Goal: Information Seeking & Learning: Learn about a topic

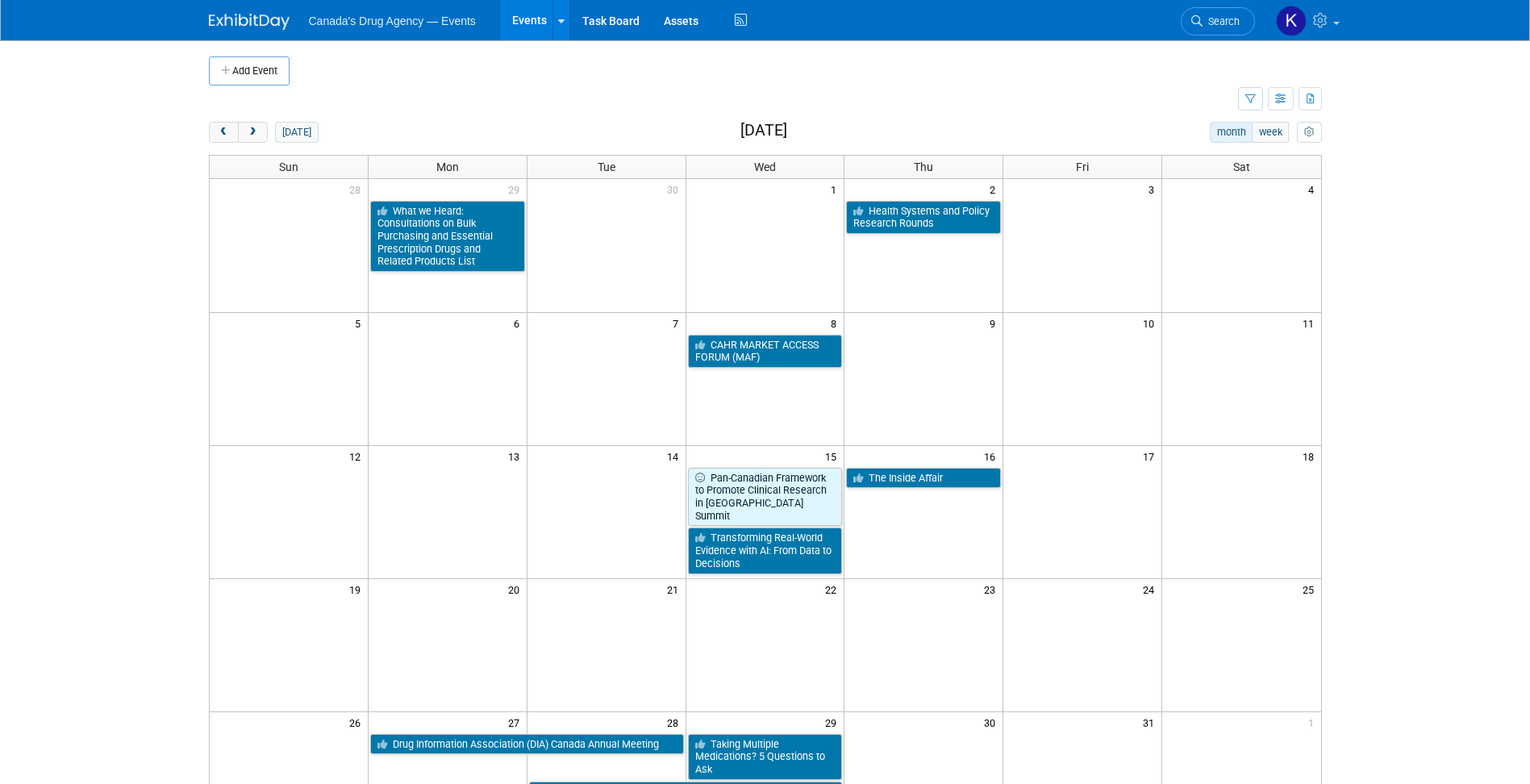
drag, startPoint x: 116, startPoint y: 412, endPoint x: 154, endPoint y: 427, distance: 40.9
click at [116, 412] on body "Canada's Drug Agency — Events Events Add Event Bulk Upload Events Shareable Eve…" at bounding box center [765, 392] width 1530 height 784
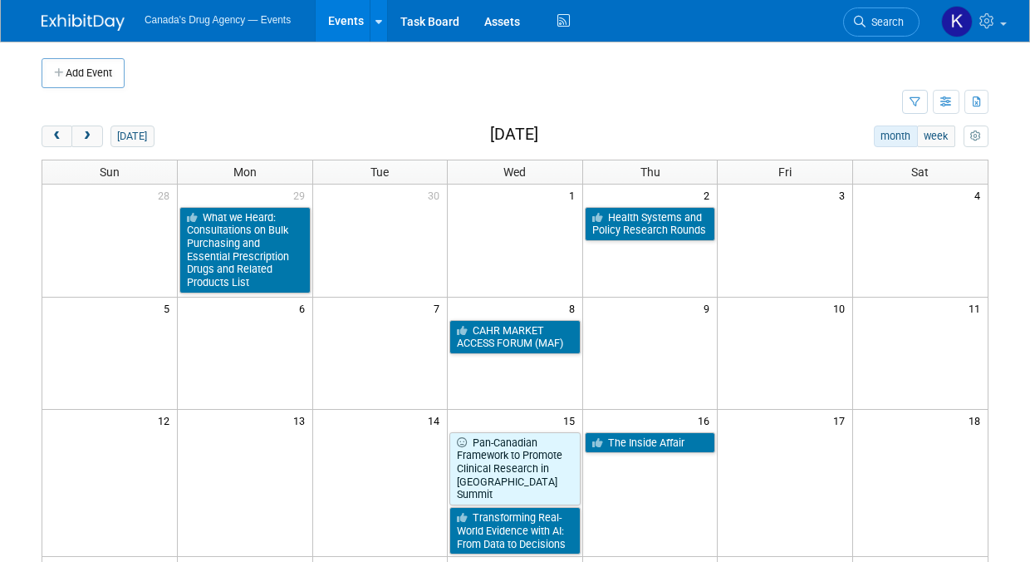
click at [16, 555] on body "Canada's Drug Agency — Events Events Add Event Bulk Upload Events Shareable Eve…" at bounding box center [515, 281] width 1030 height 562
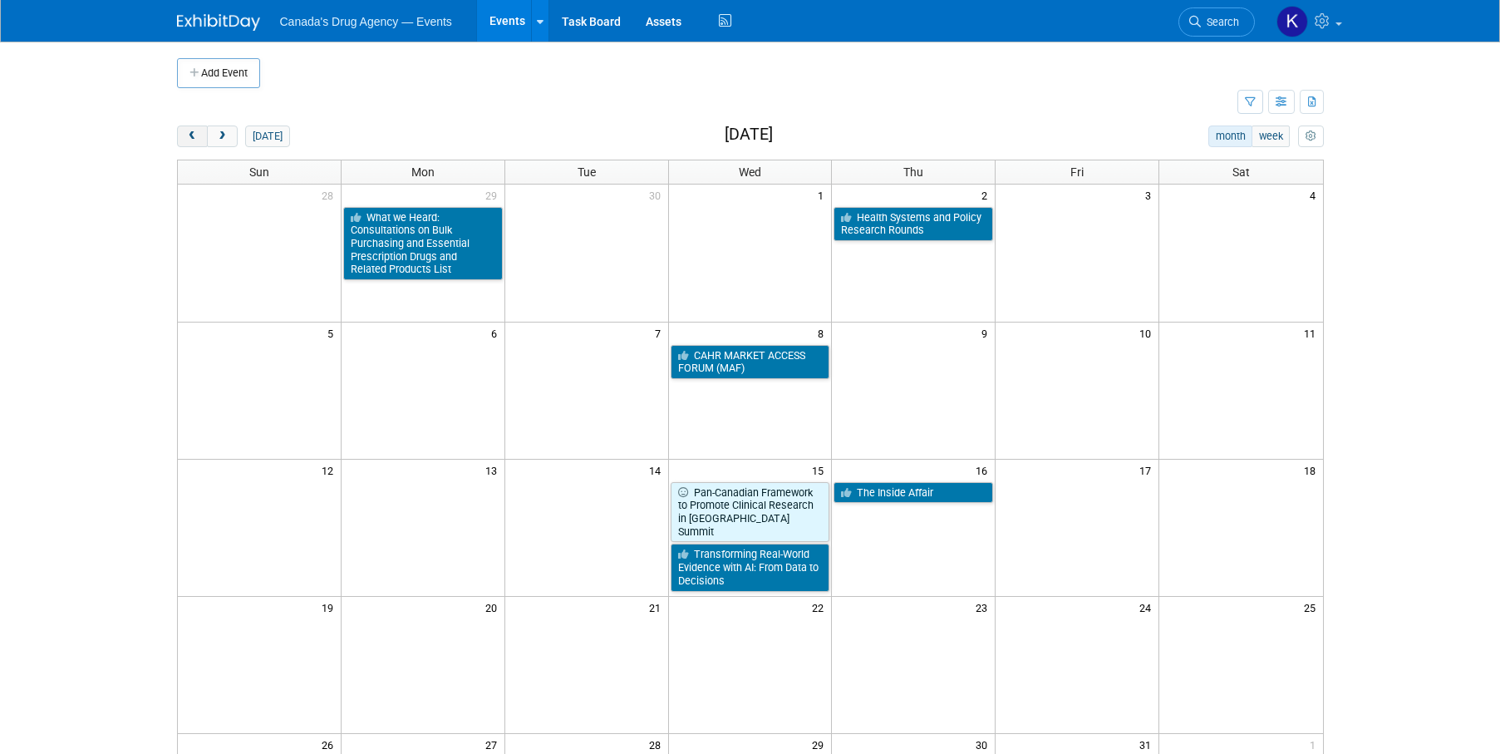
click at [186, 131] on span "prev" at bounding box center [192, 136] width 12 height 11
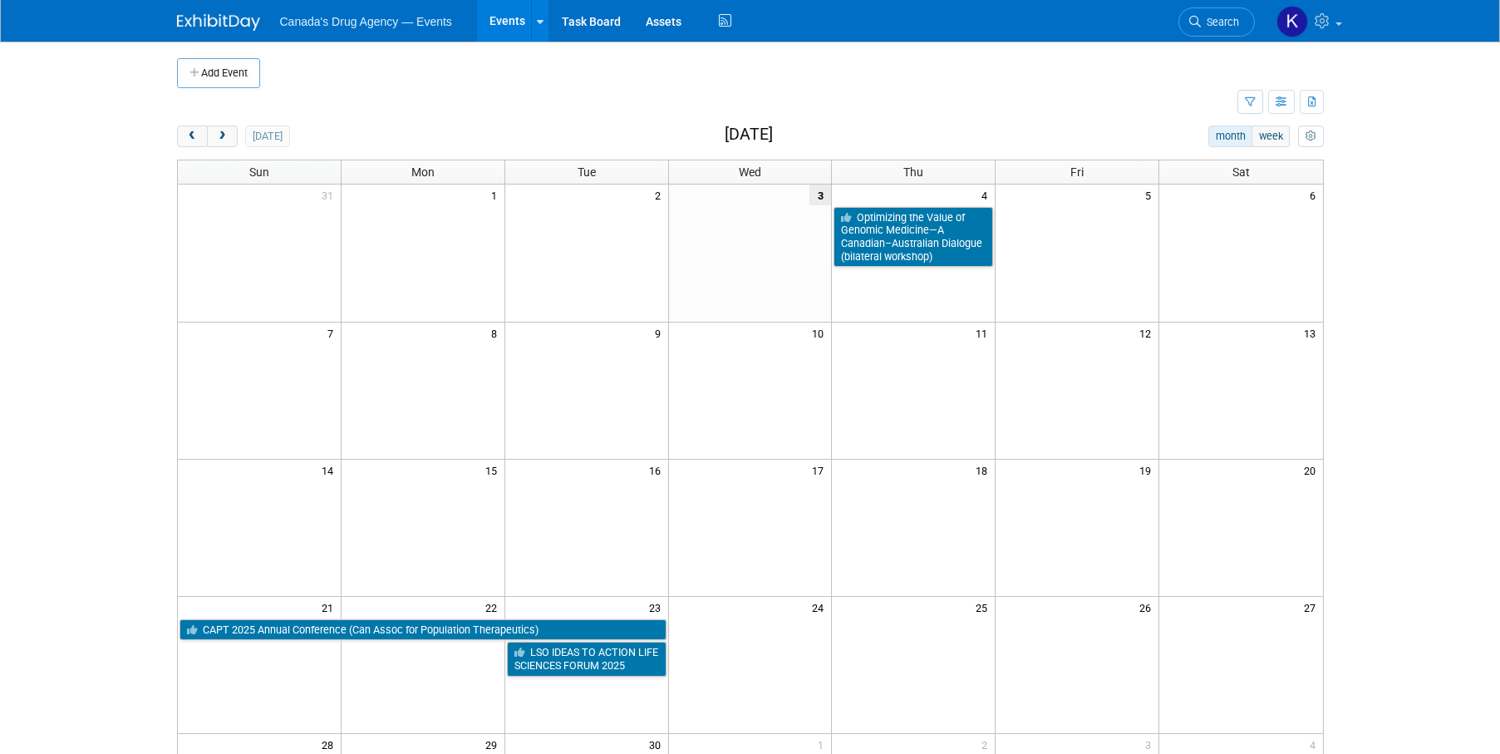
click at [92, 325] on body "Canada's Drug Agency — Events Events Add Event Bulk Upload Events Shareable Eve…" at bounding box center [750, 377] width 1500 height 754
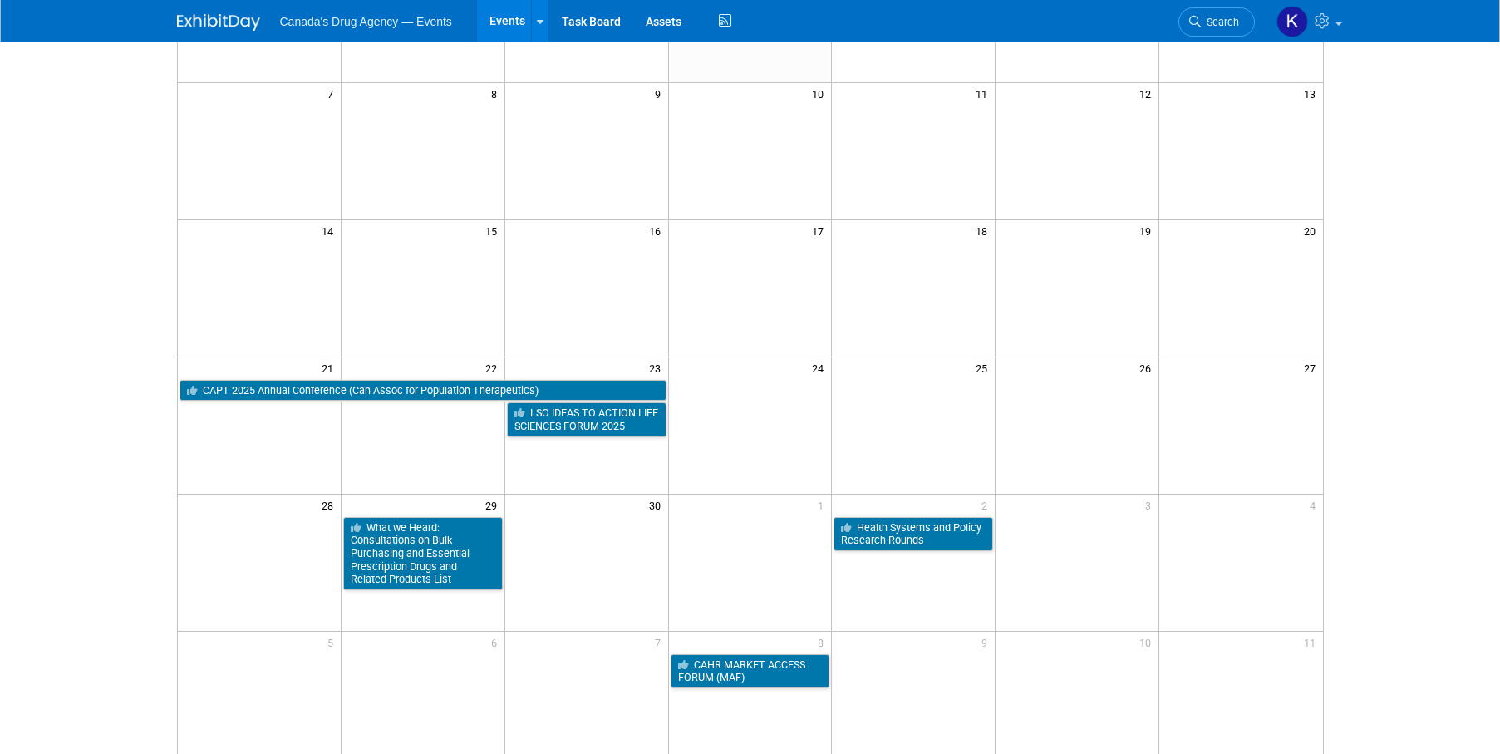
scroll to position [249, 0]
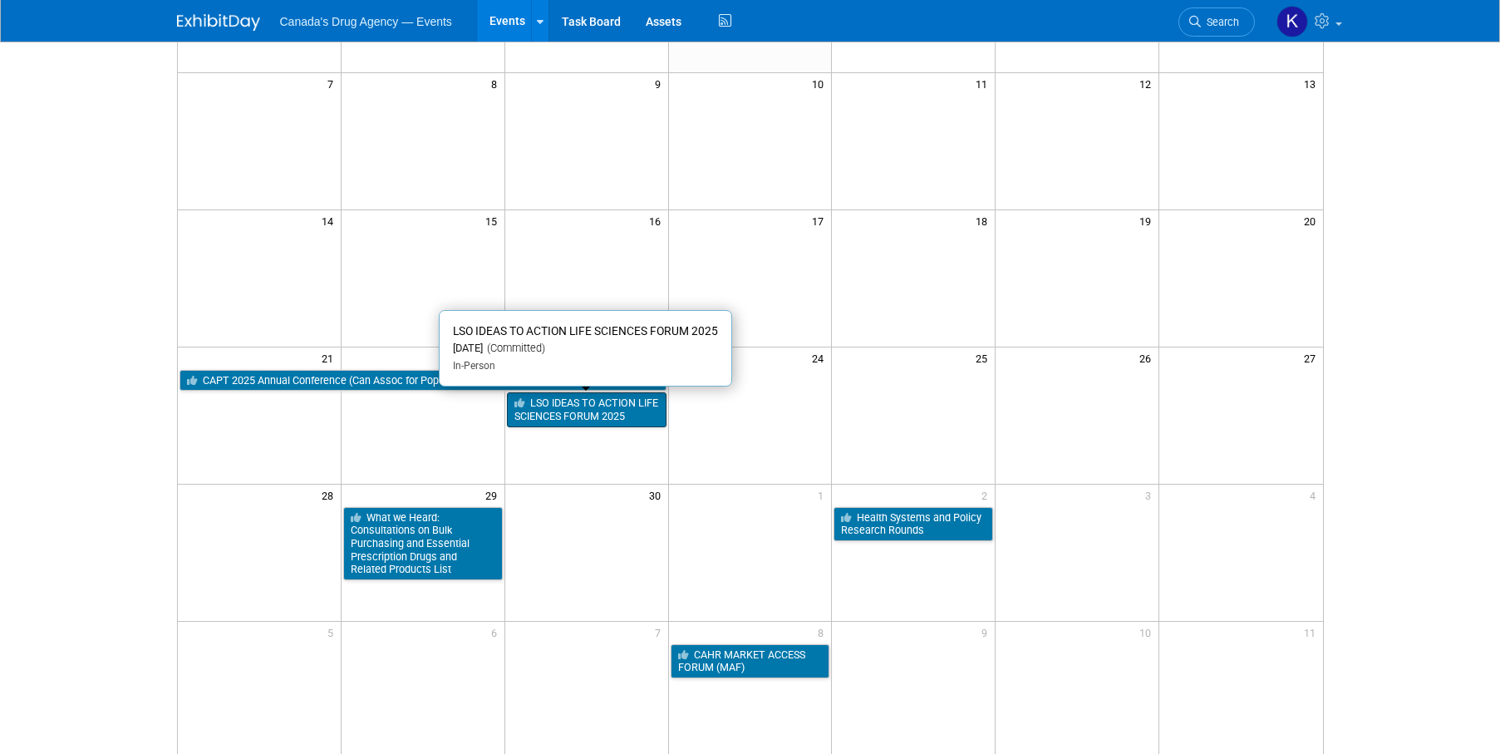
click at [579, 406] on link "LSO IDEAS TO ACTION LIFE SCIENCES FORUM 2025" at bounding box center [587, 409] width 160 height 34
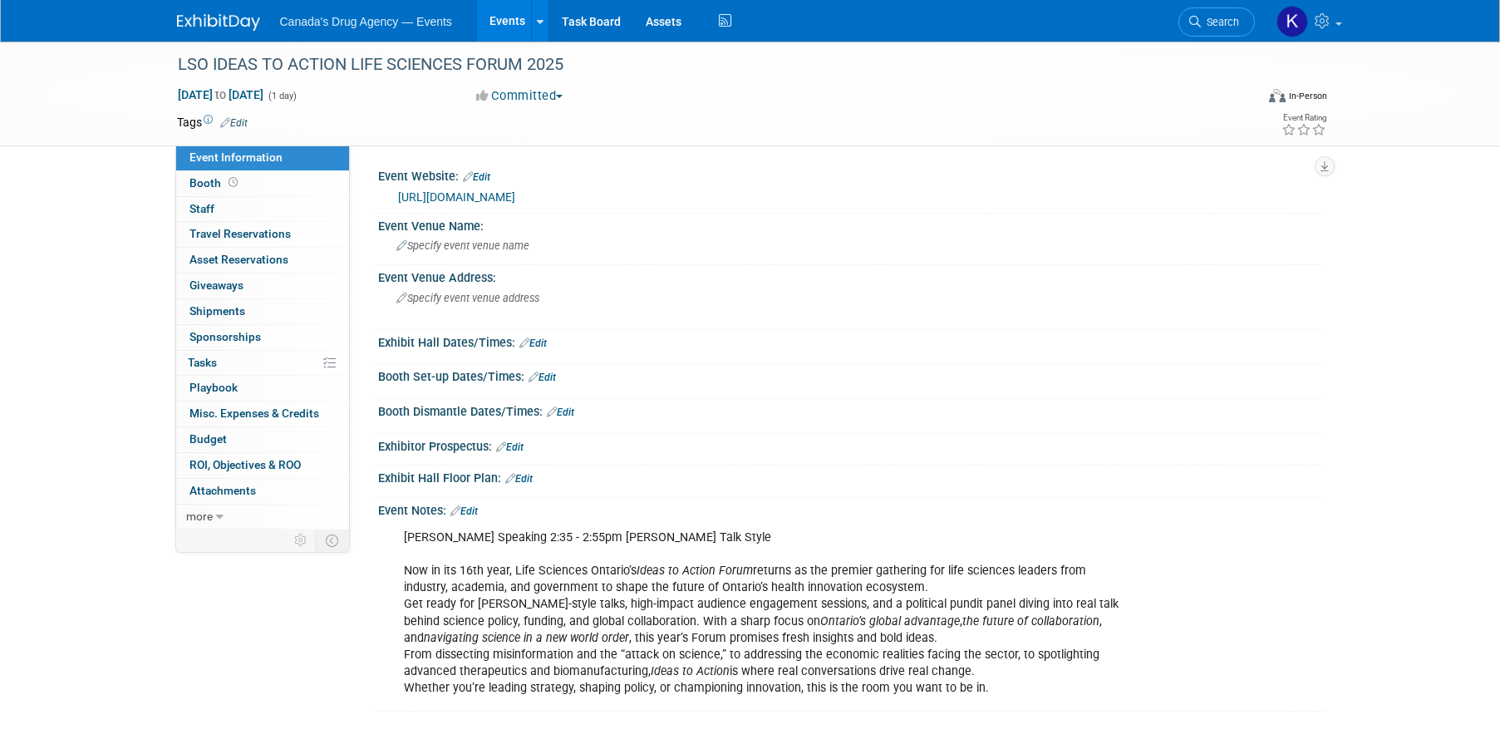
click at [619, 648] on div "Suzanne Speaking 2:35 - 2:55pm TED Talk Style Now in its 16th year, Life Scienc…" at bounding box center [766, 613] width 749 height 184
click at [732, 617] on div "Suzanne Speaking 2:35 - 2:55pm TED Talk Style Now in its 16th year, Life Scienc…" at bounding box center [766, 613] width 749 height 184
click at [205, 10] on link at bounding box center [228, 13] width 103 height 13
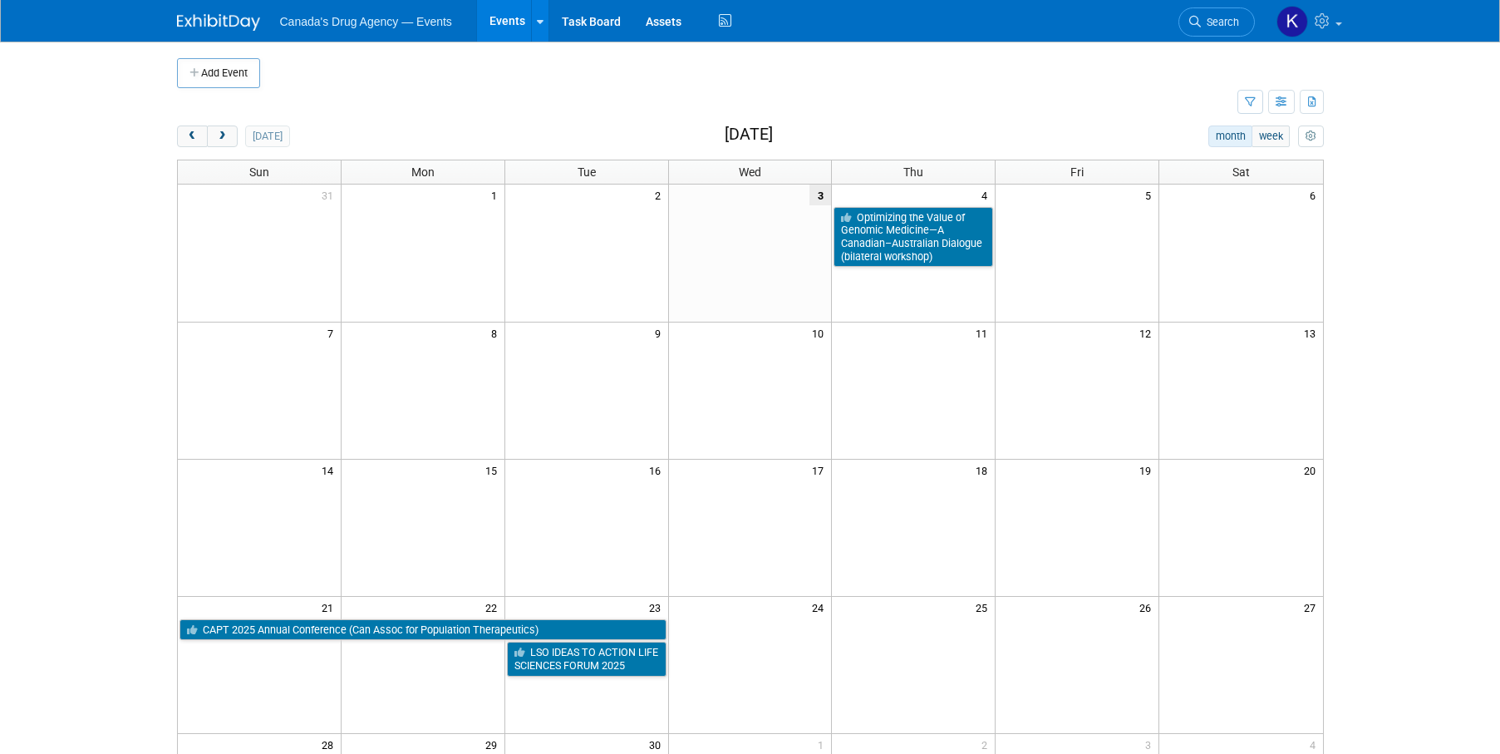
click at [94, 321] on body "Canada's Drug Agency — Events Events Add Event Bulk Upload Events Shareable Eve…" at bounding box center [750, 377] width 1500 height 754
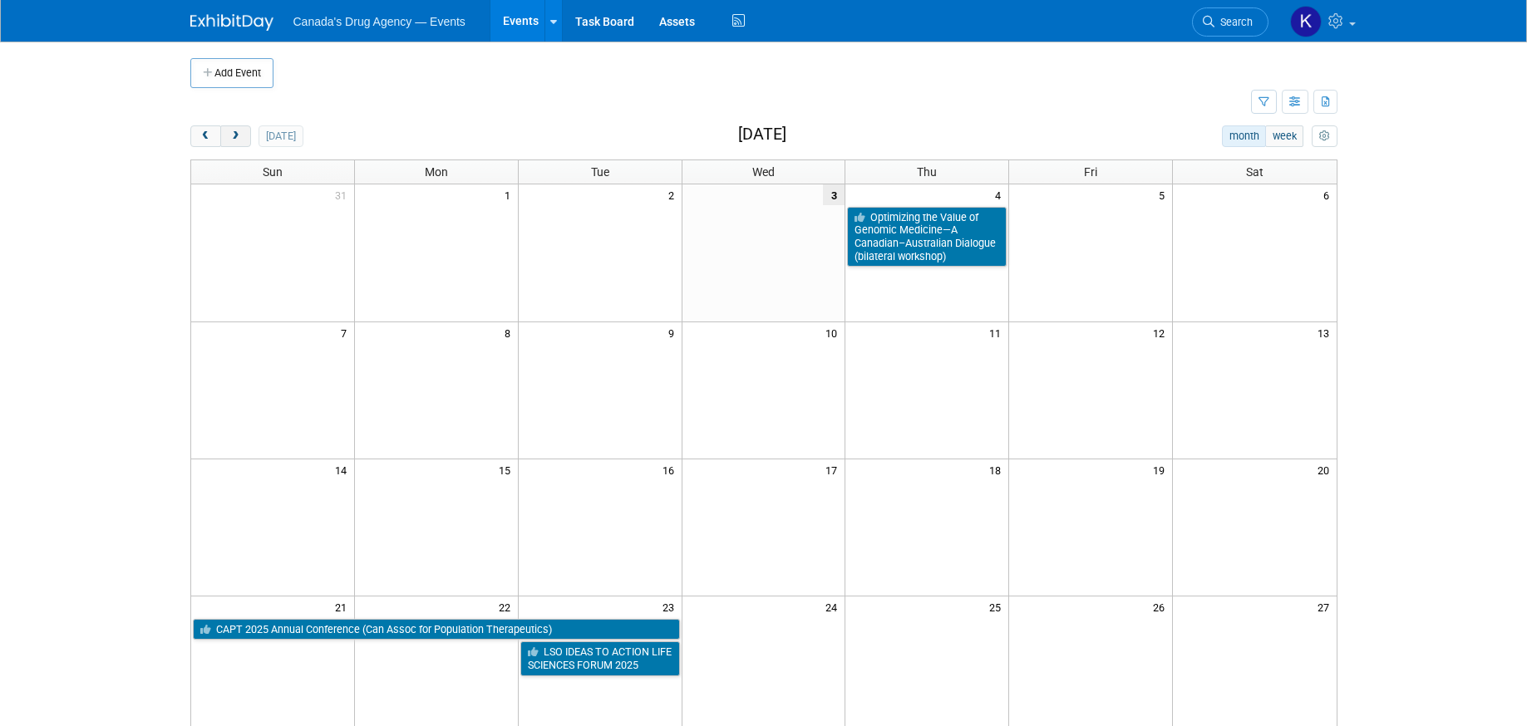
click at [232, 139] on span "next" at bounding box center [235, 136] width 12 height 11
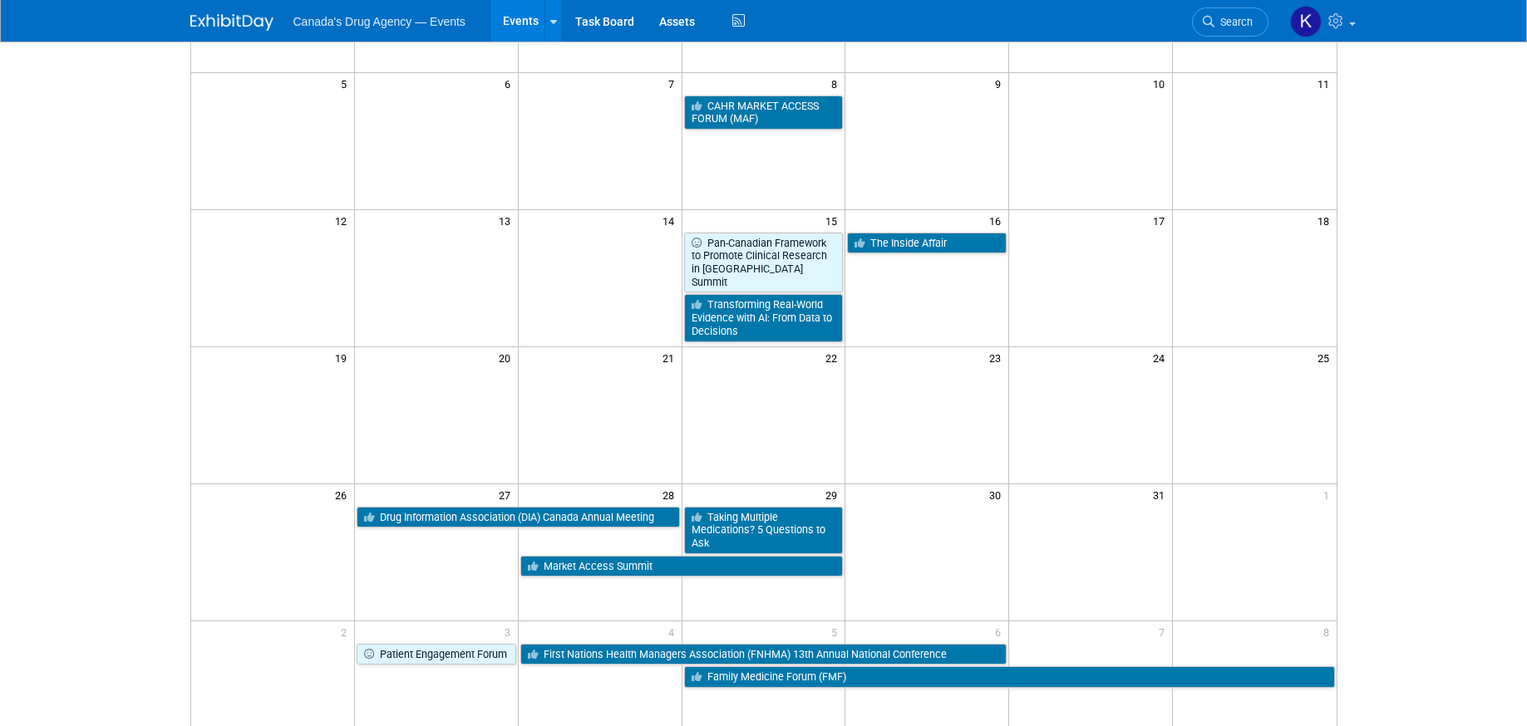
scroll to position [129, 0]
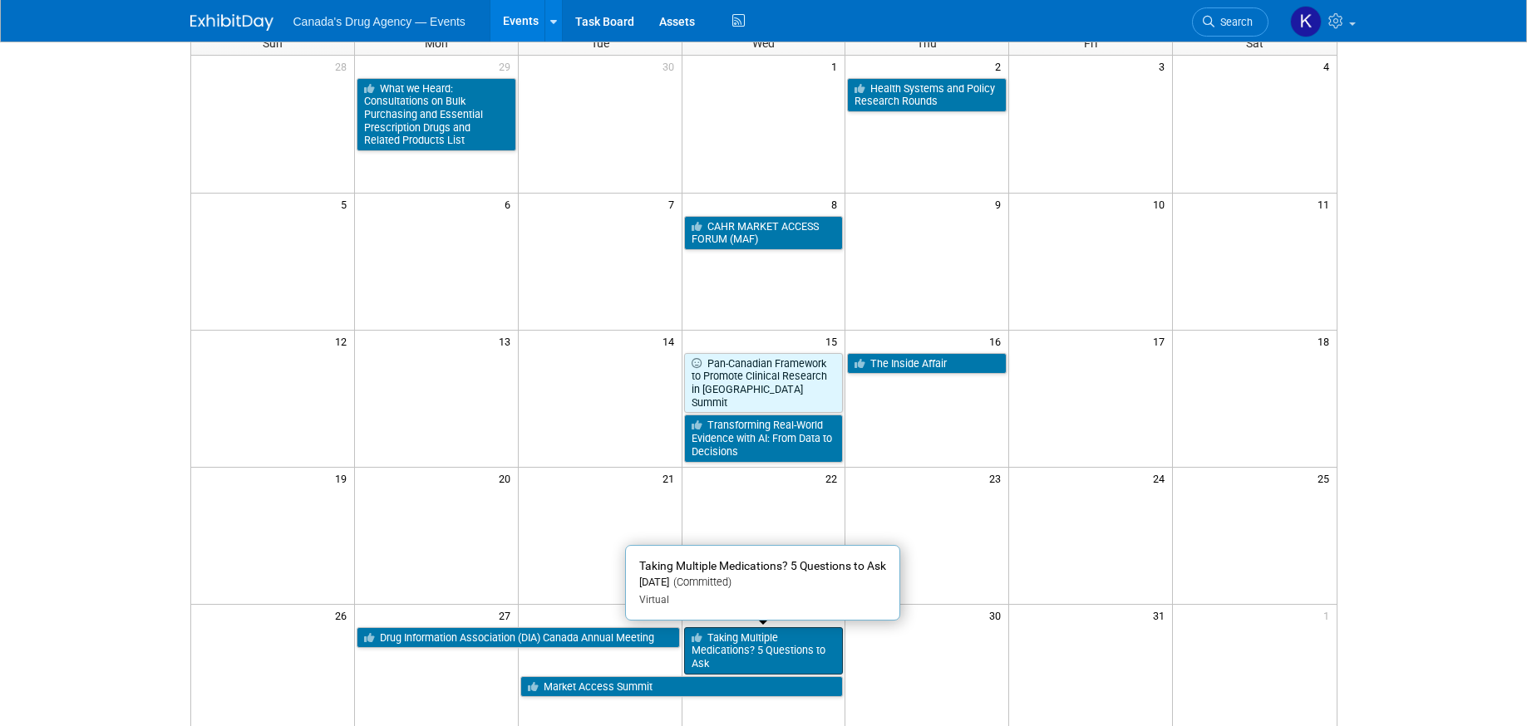
click at [735, 657] on link "Taking Multiple Medications? 5 Questions to Ask" at bounding box center [764, 650] width 160 height 47
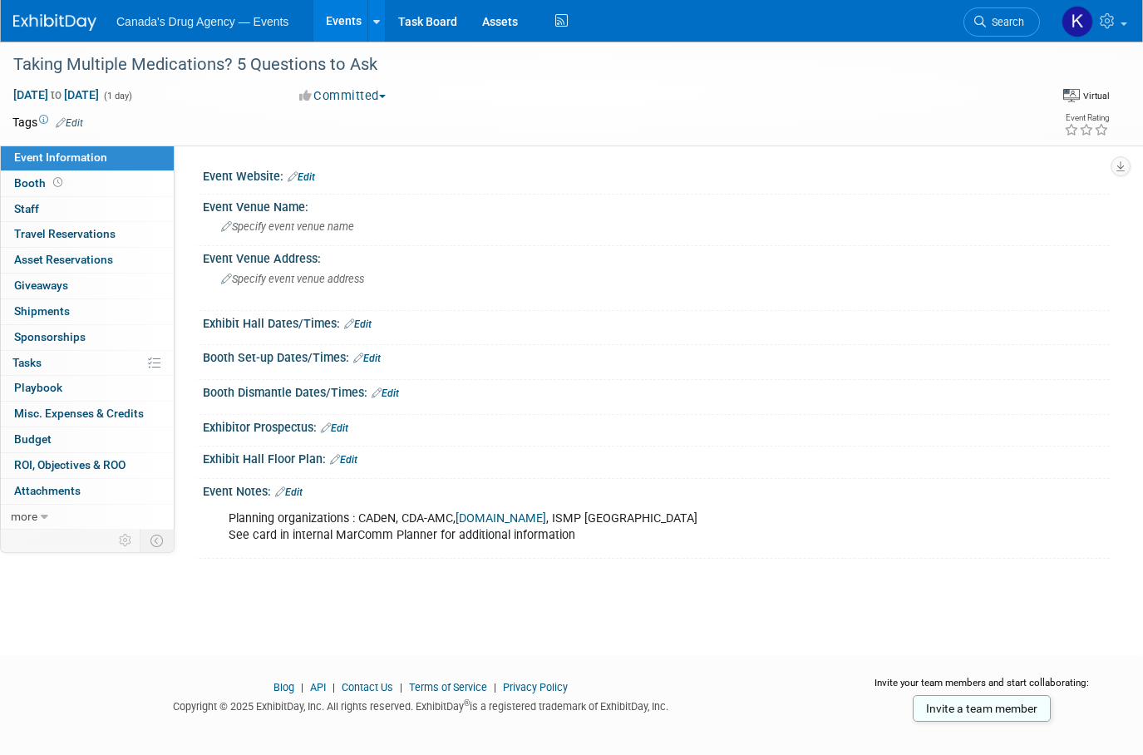
click at [491, 524] on link "deprescribing.org" at bounding box center [500, 518] width 91 height 14
click at [296, 494] on link "Edit" at bounding box center [288, 492] width 27 height 12
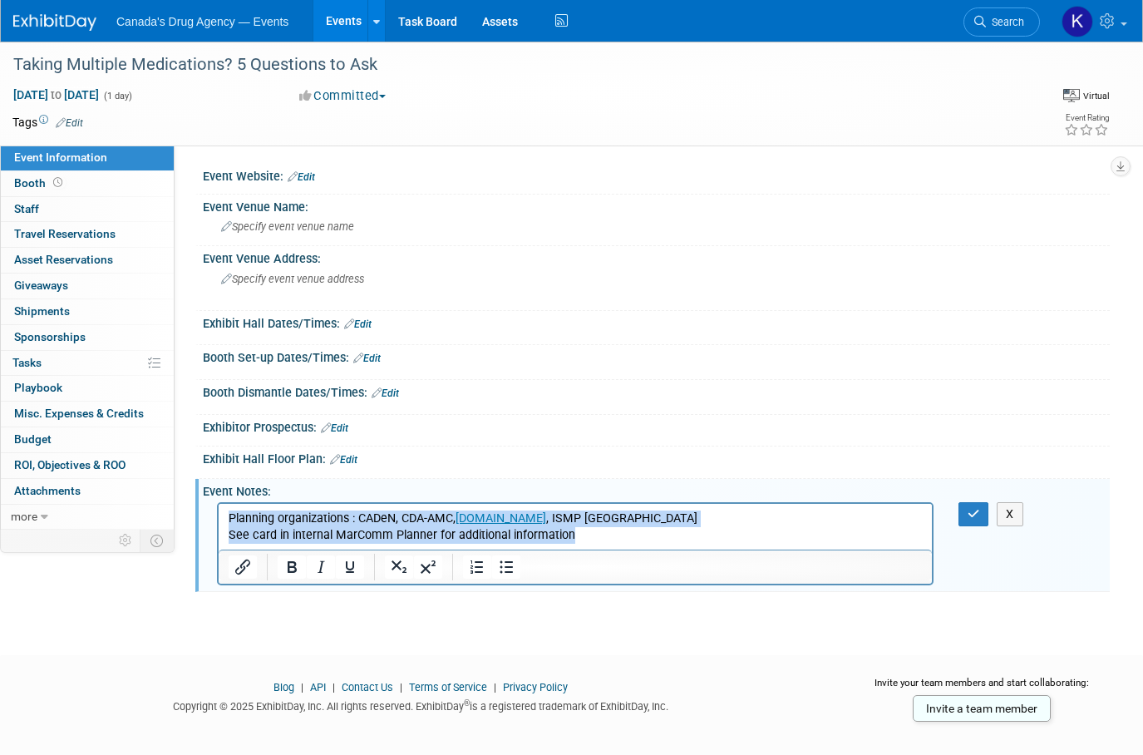
drag, startPoint x: 607, startPoint y: 538, endPoint x: 420, endPoint y: 1019, distance: 516.5
click at [219, 515] on html "Planning organizations : CADeN, CDA-AMC, deprescribing.org , ISMP Canada See ca…" at bounding box center [575, 524] width 713 height 40
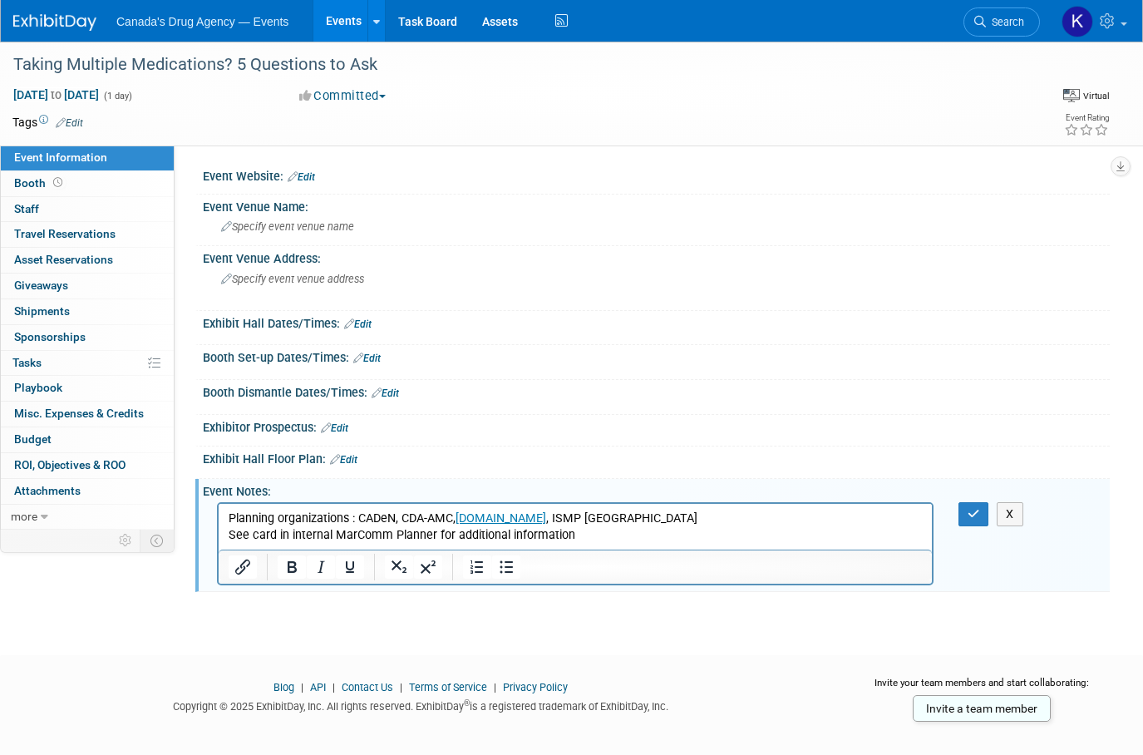
scroll to position [73, 0]
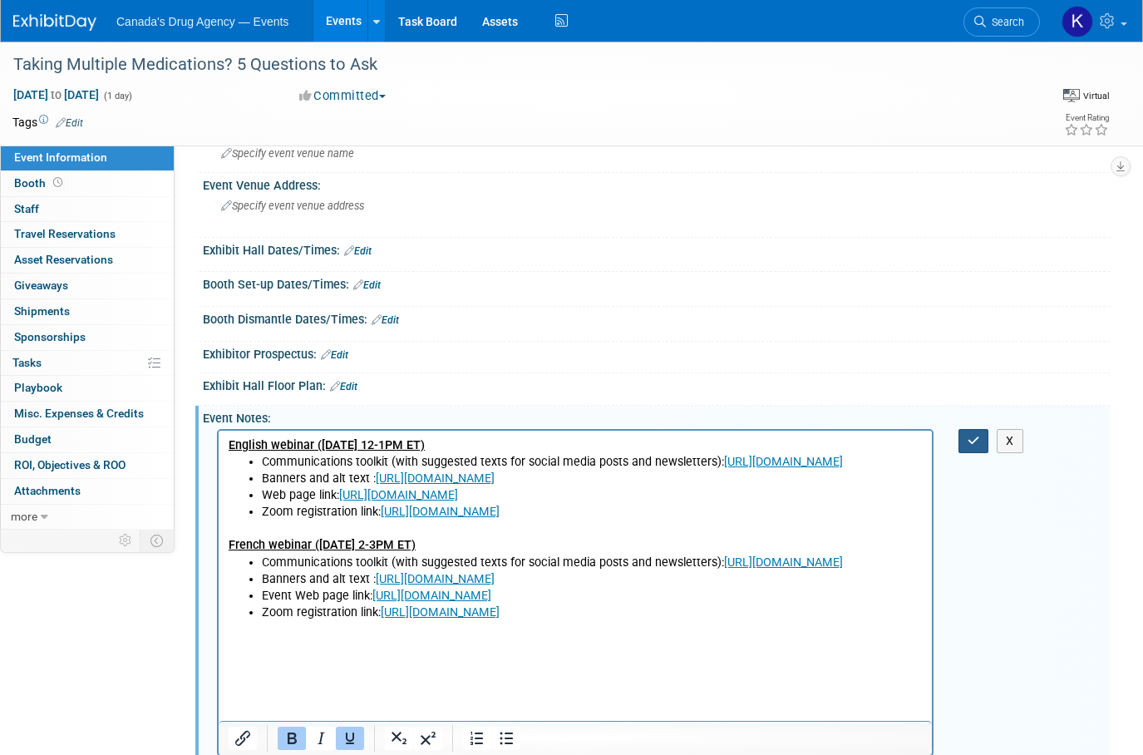
click at [970, 435] on icon "button" at bounding box center [973, 441] width 12 height 12
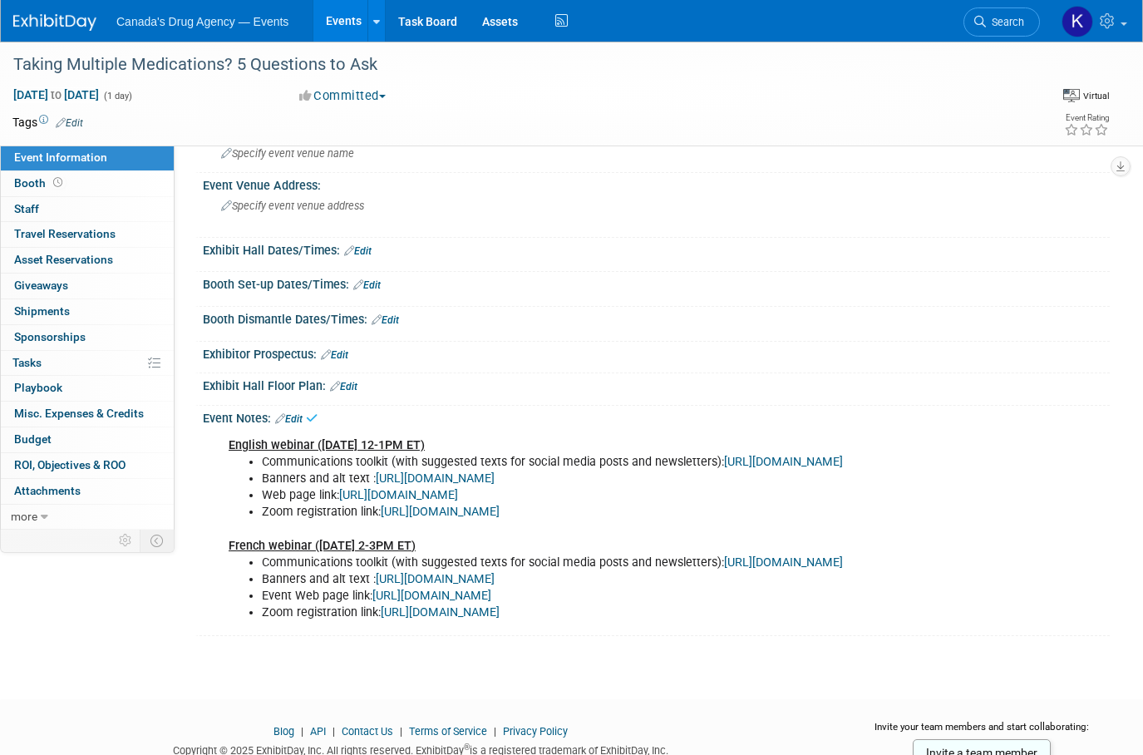
click at [78, 636] on div "Event Information Event Info Booth Booth 0 Staff 0 Staff 0 Travel Reservations …" at bounding box center [571, 301] width 1143 height 667
